Goal: Task Accomplishment & Management: Use online tool/utility

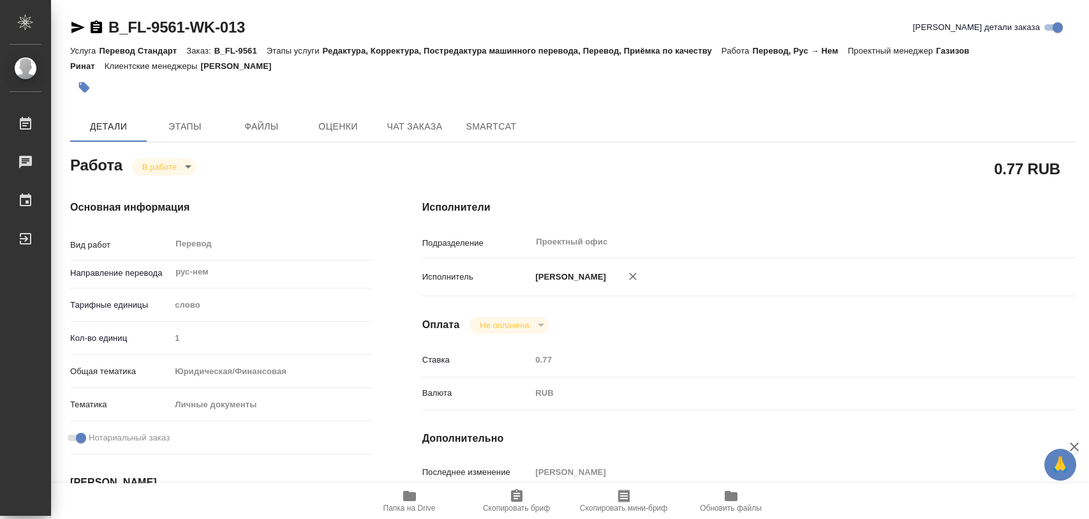
type textarea "x"
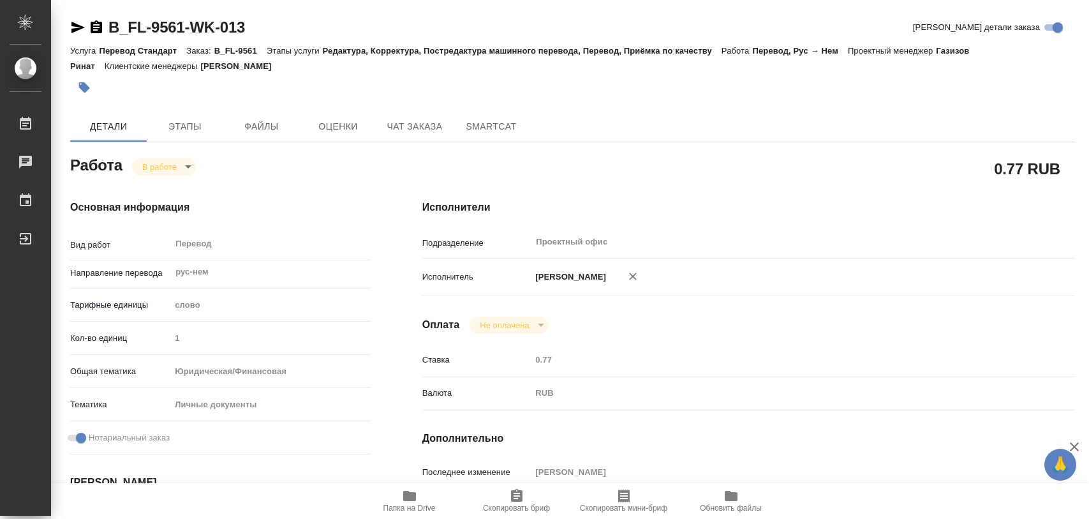
type textarea "x"
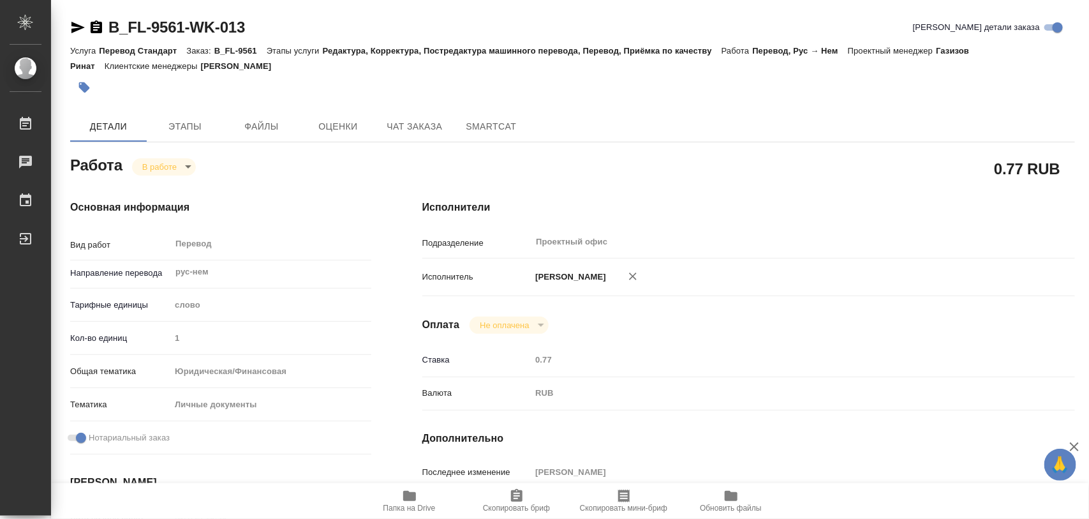
click at [412, 501] on icon "button" at bounding box center [409, 496] width 13 height 10
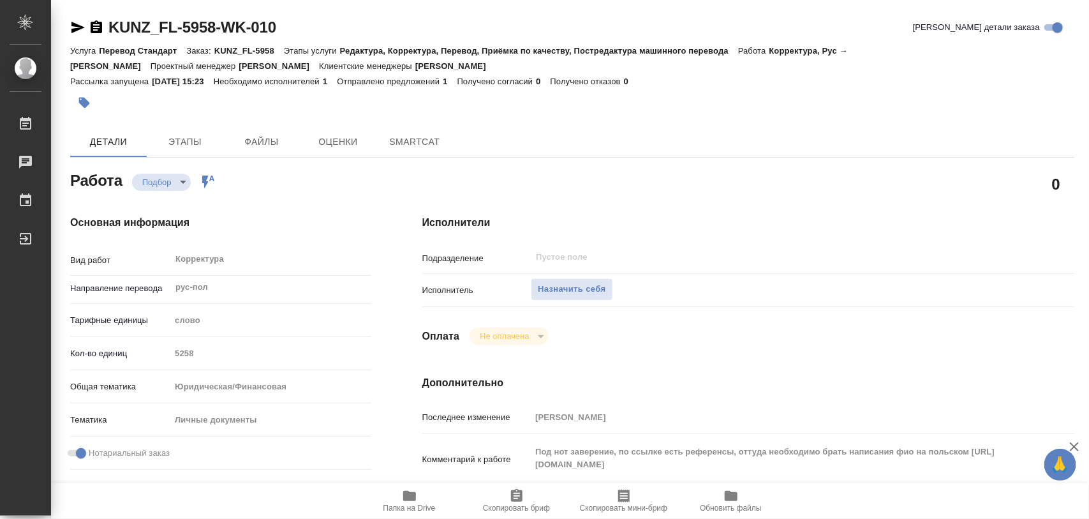
type textarea "x"
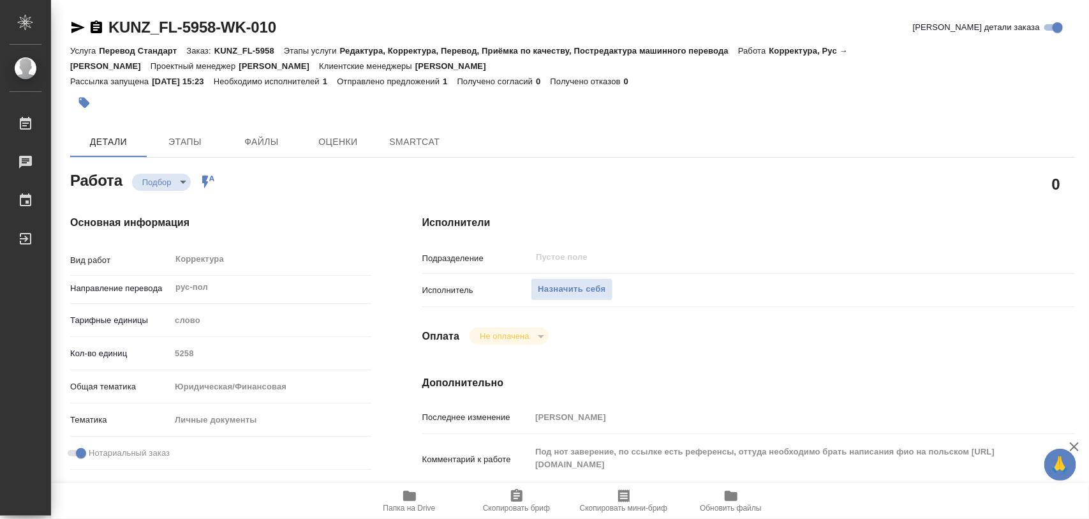
type textarea "x"
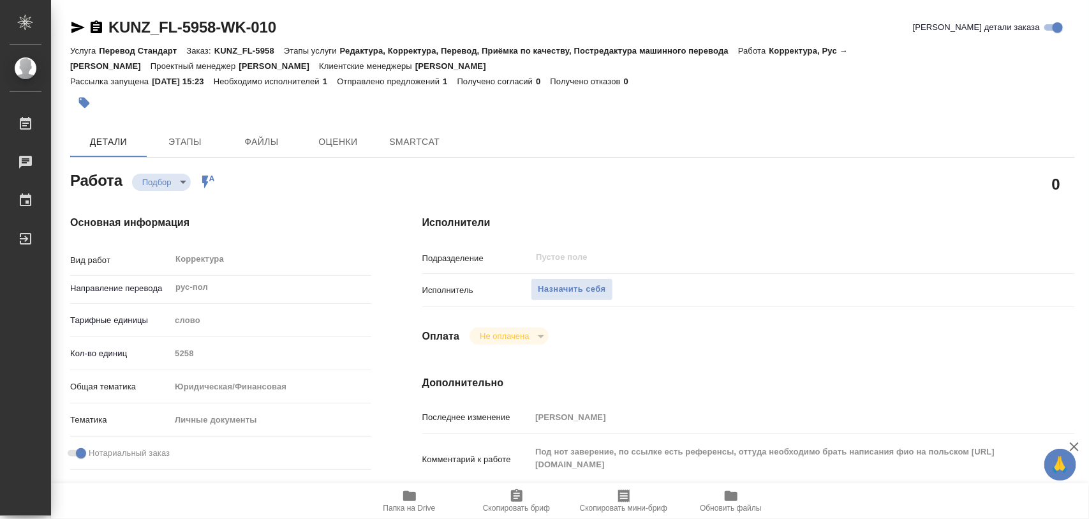
type textarea "x"
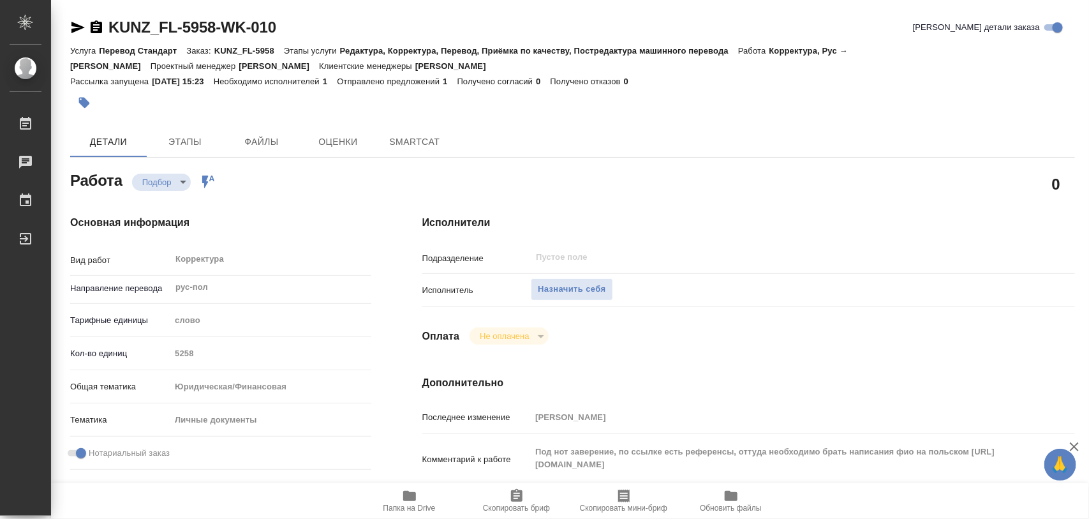
type textarea "x"
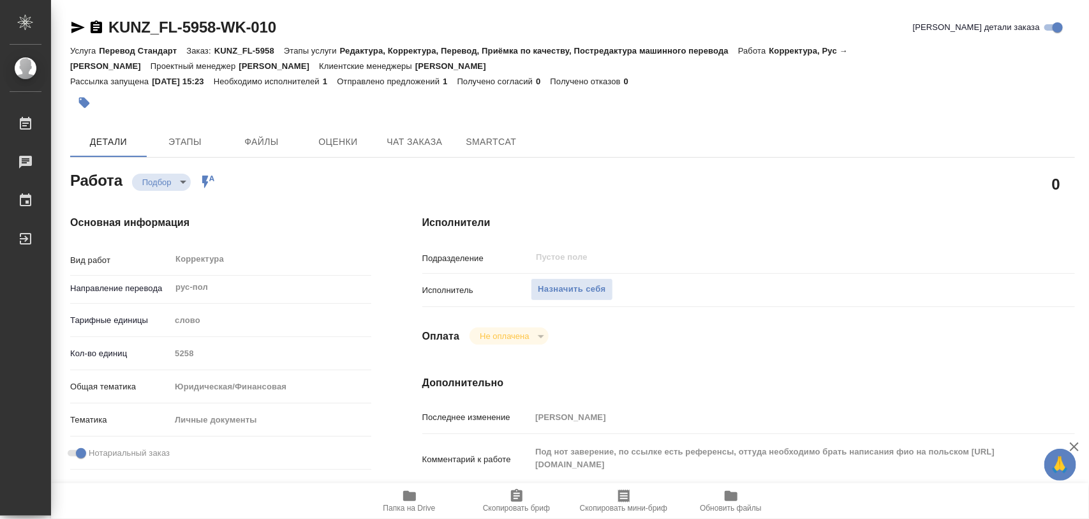
type textarea "x"
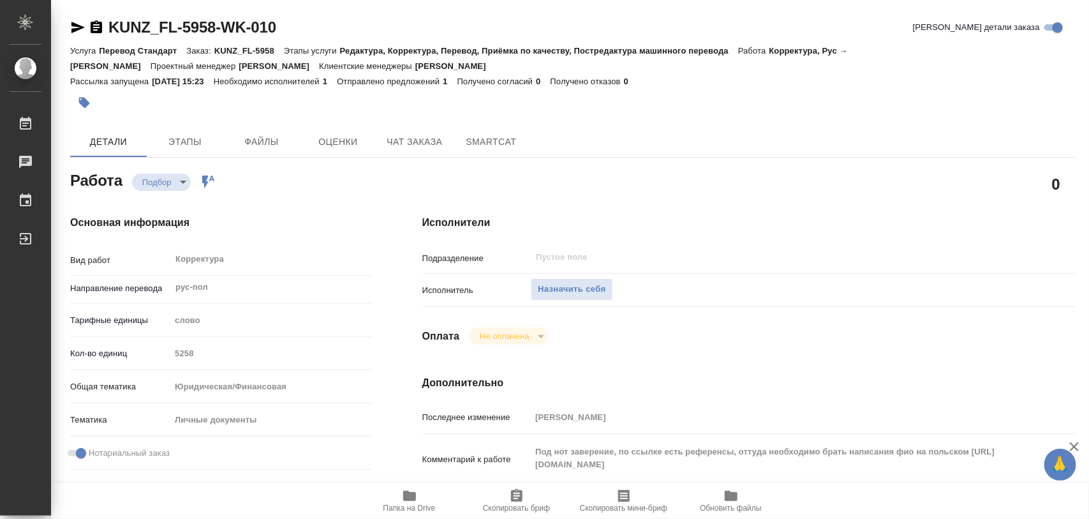
type textarea "x"
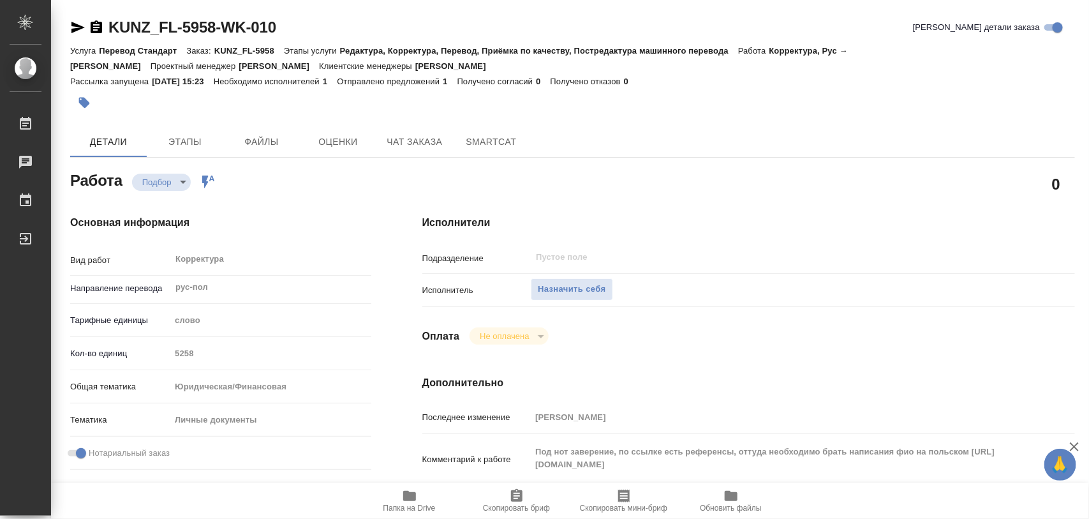
click at [406, 498] on icon "button" at bounding box center [409, 496] width 13 height 10
click at [410, 502] on icon "button" at bounding box center [409, 495] width 15 height 15
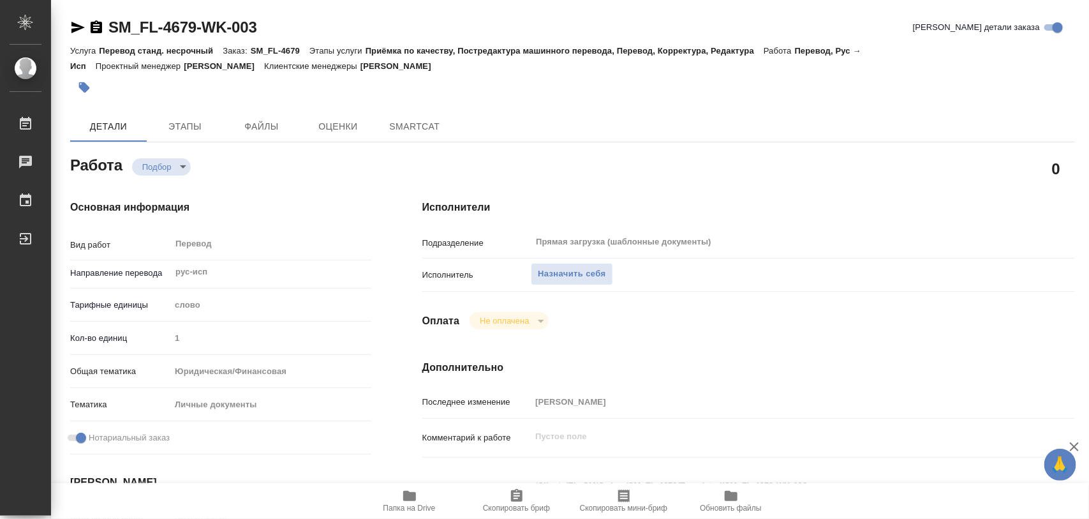
type textarea "x"
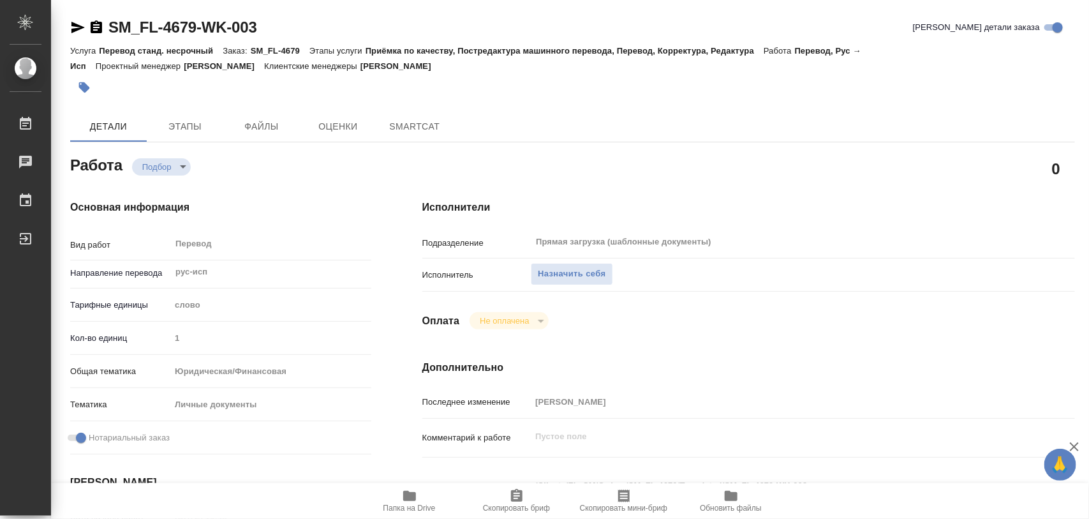
type textarea "x"
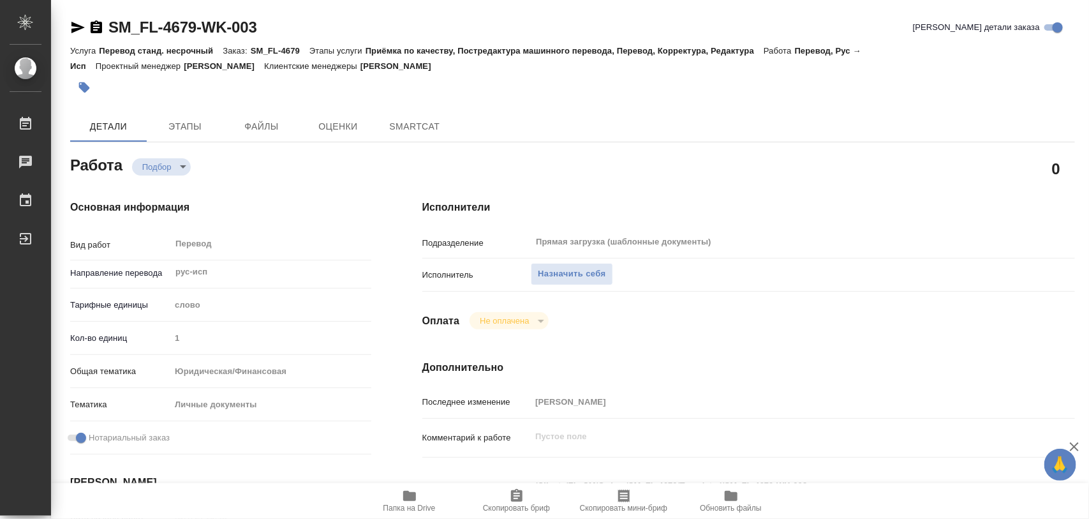
type textarea "x"
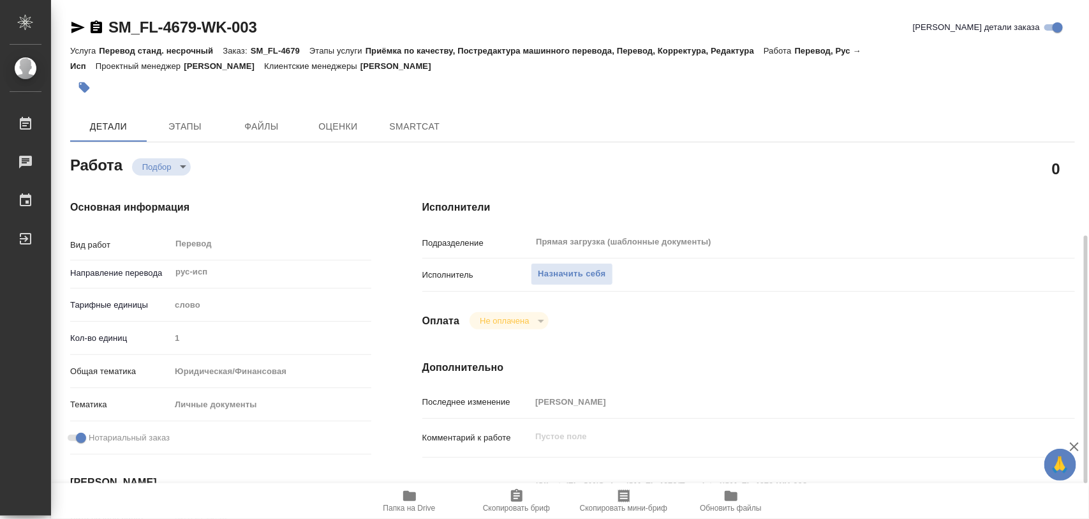
type textarea "x"
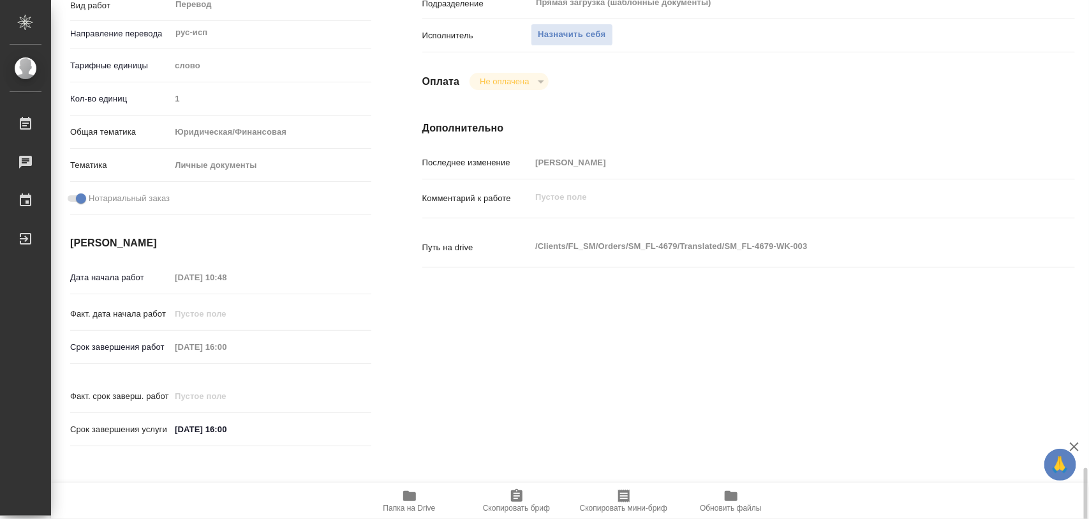
scroll to position [558, 0]
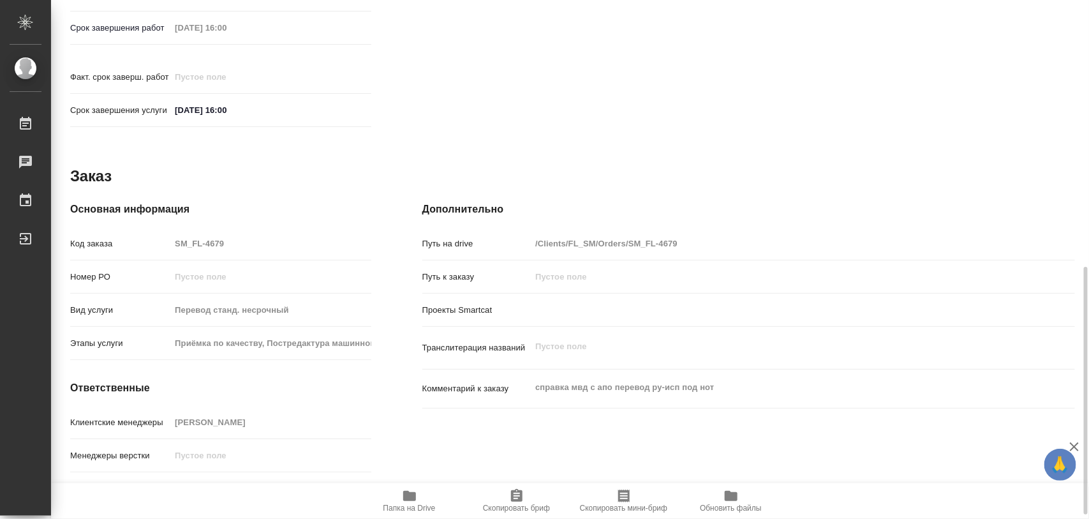
type textarea "x"
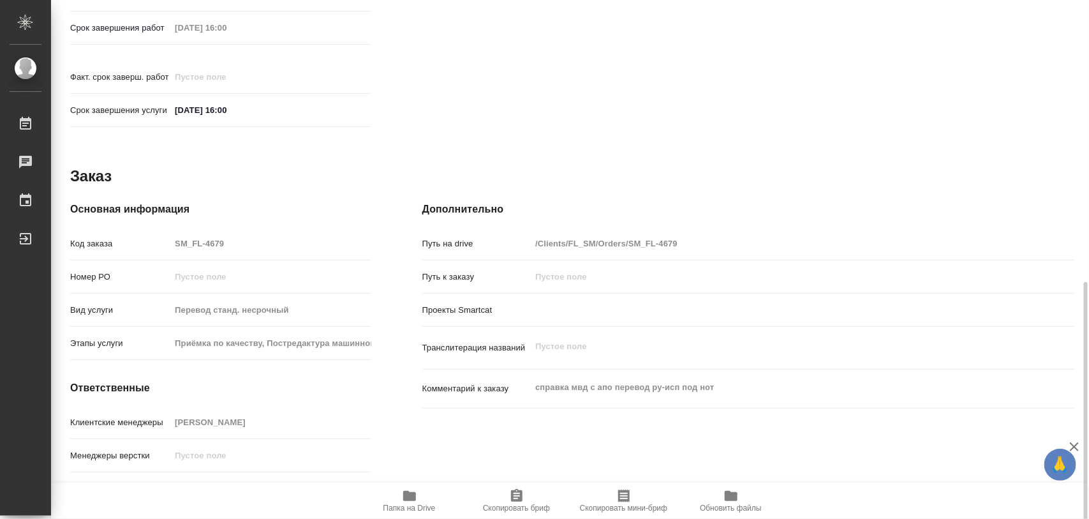
scroll to position [568, 0]
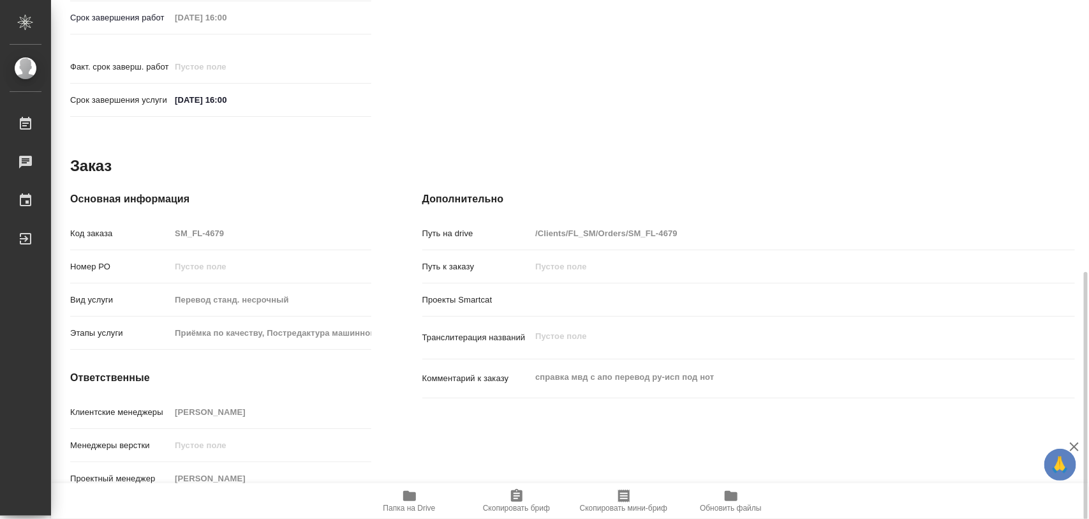
type textarea "x"
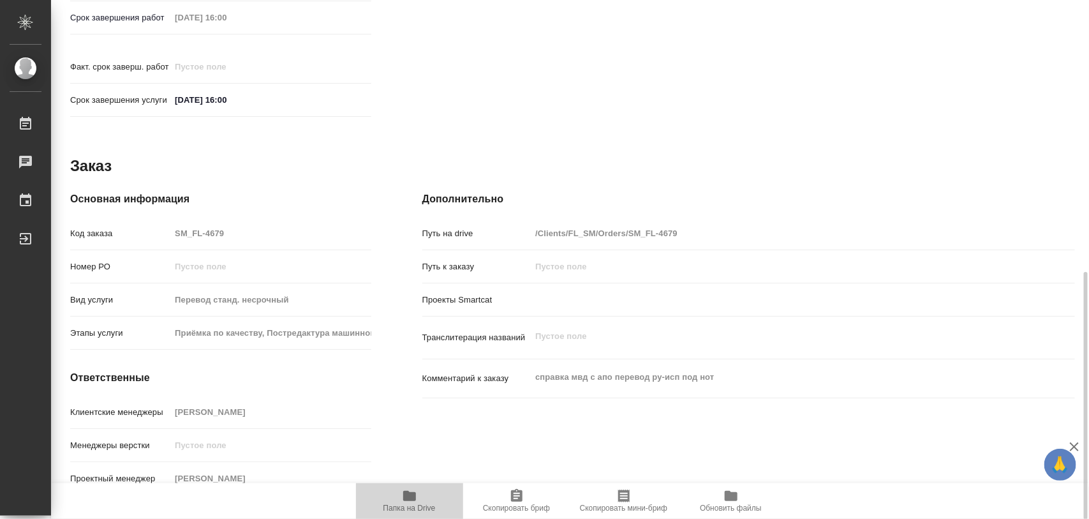
click at [405, 485] on button "Папка на Drive" at bounding box center [409, 501] width 107 height 36
